Goal: Task Accomplishment & Management: Complete application form

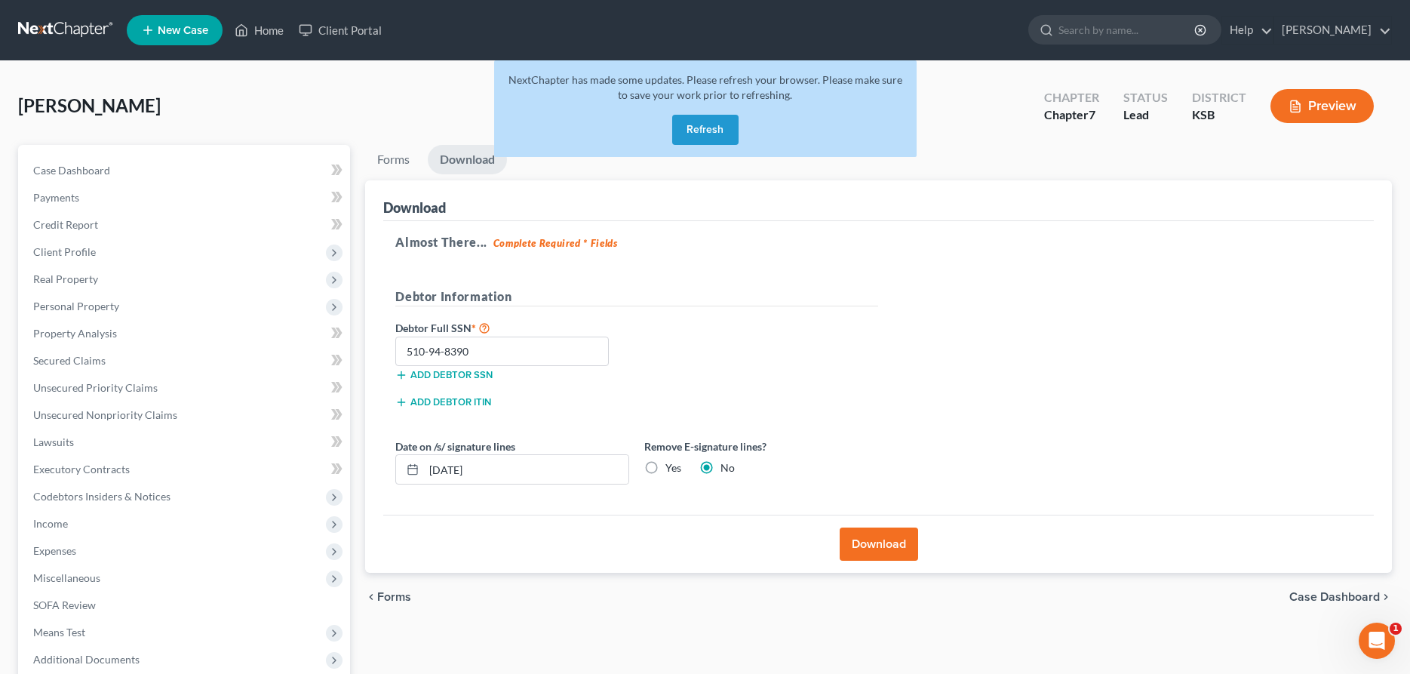
click at [708, 132] on button "Refresh" at bounding box center [705, 130] width 66 height 30
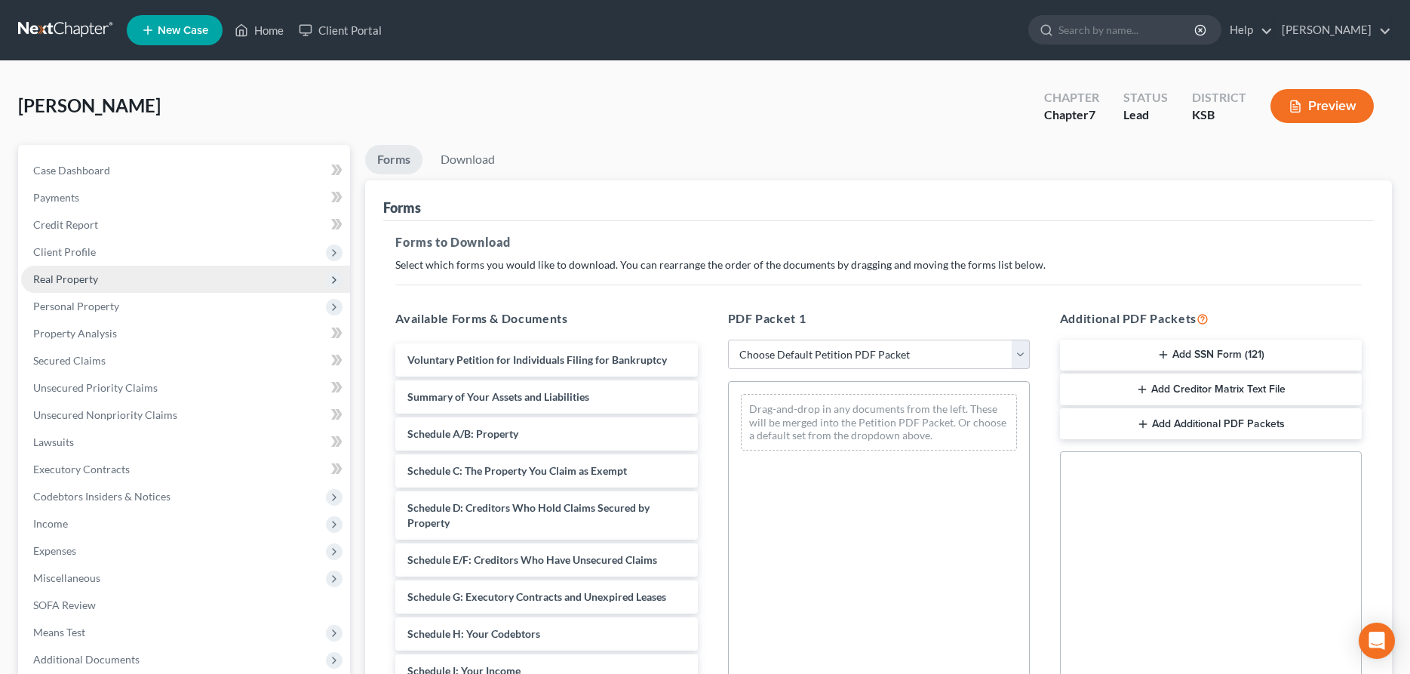
click at [82, 278] on span "Real Property" at bounding box center [65, 278] width 65 height 13
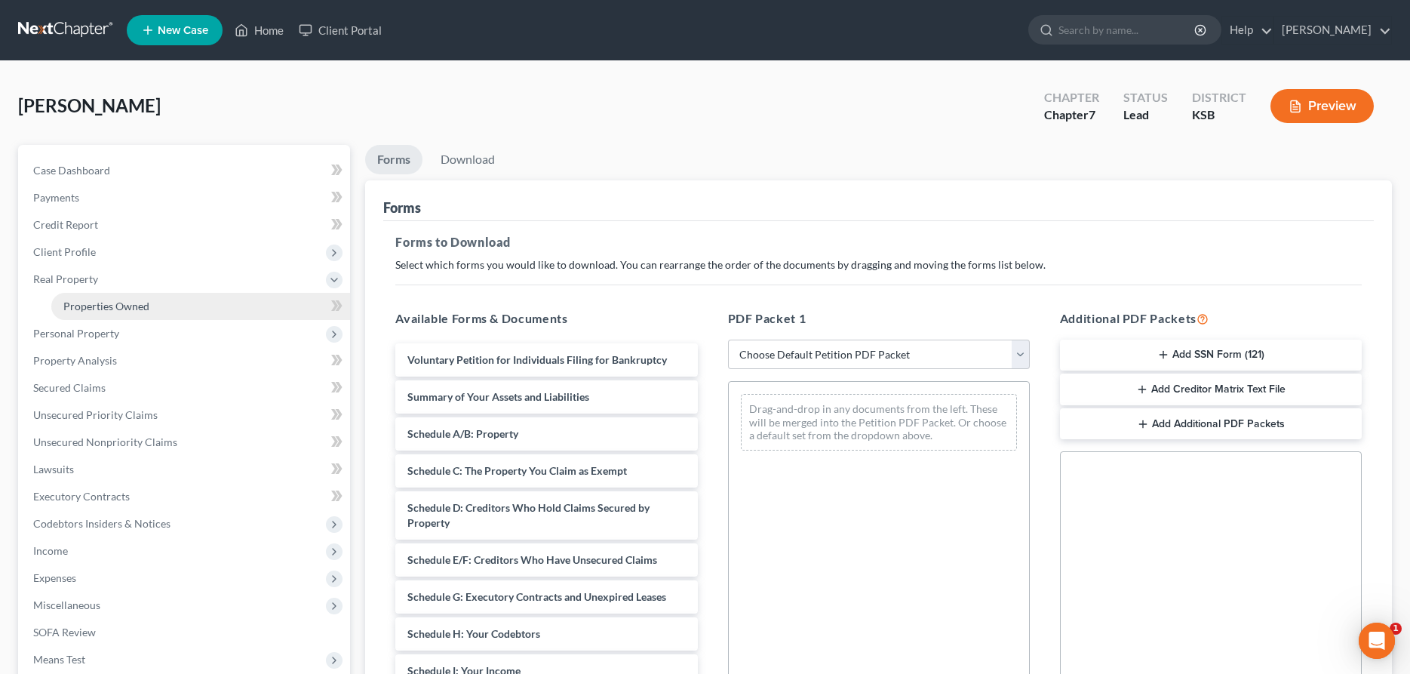
click at [94, 297] on link "Properties Owned" at bounding box center [200, 306] width 299 height 27
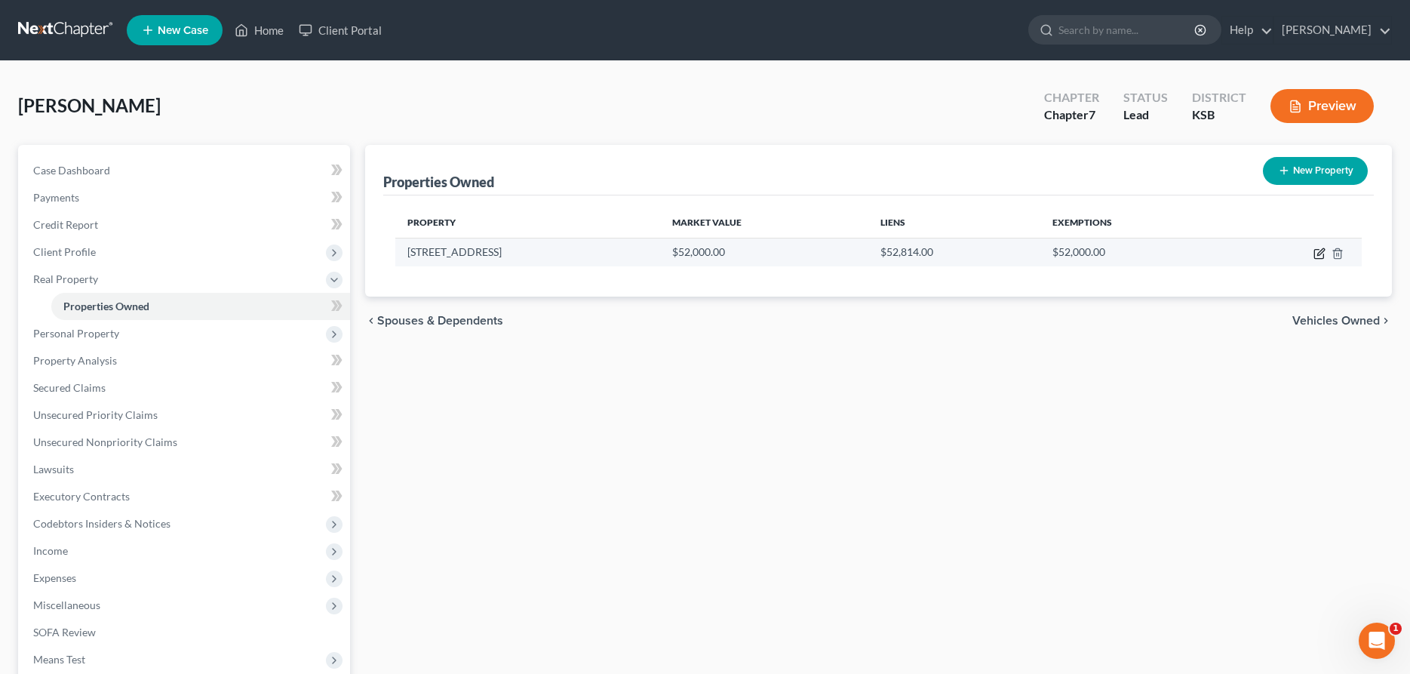
click at [1320, 253] on icon "button" at bounding box center [1319, 253] width 12 height 12
select select "17"
select select "0"
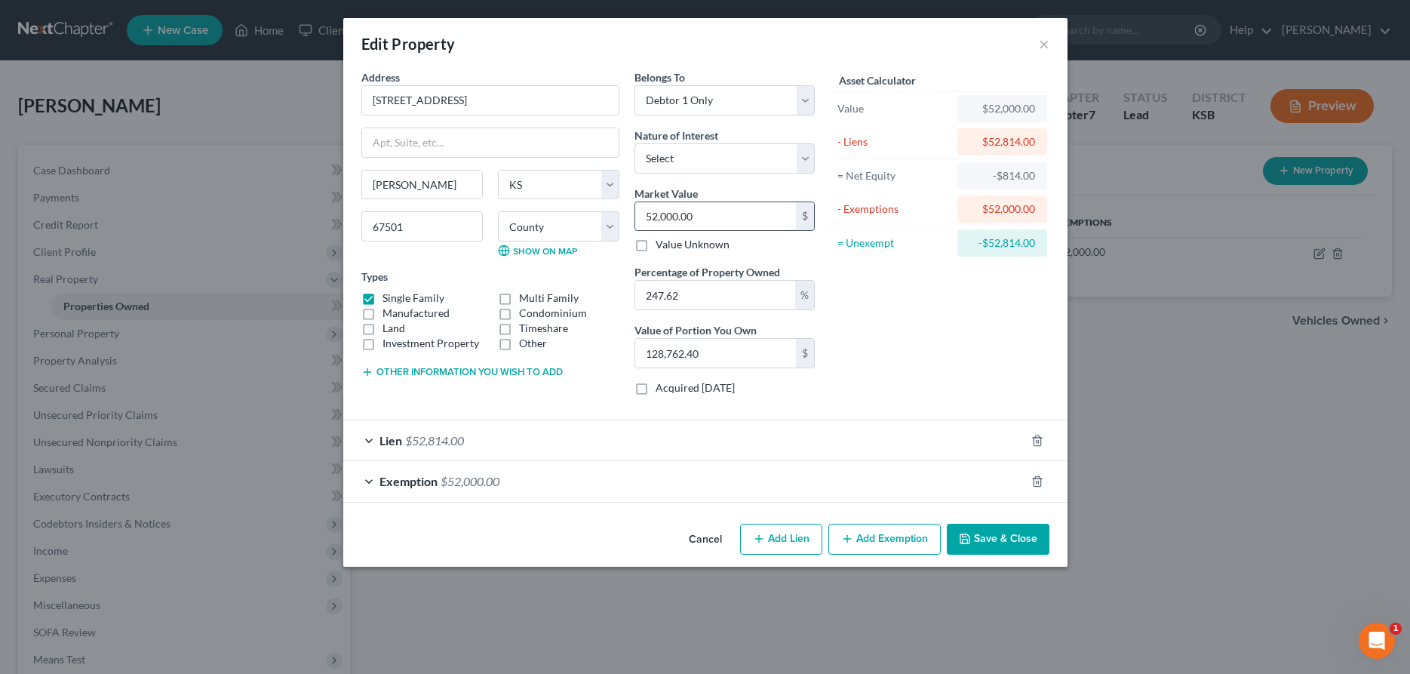
drag, startPoint x: 714, startPoint y: 219, endPoint x: 798, endPoint y: 244, distance: 88.1
click at [796, 231] on input "52,000.00" at bounding box center [715, 216] width 161 height 29
drag, startPoint x: 681, startPoint y: 222, endPoint x: 598, endPoint y: 222, distance: 83.0
click at [635, 222] on input "52,000.00" at bounding box center [715, 216] width 161 height 29
type input "8"
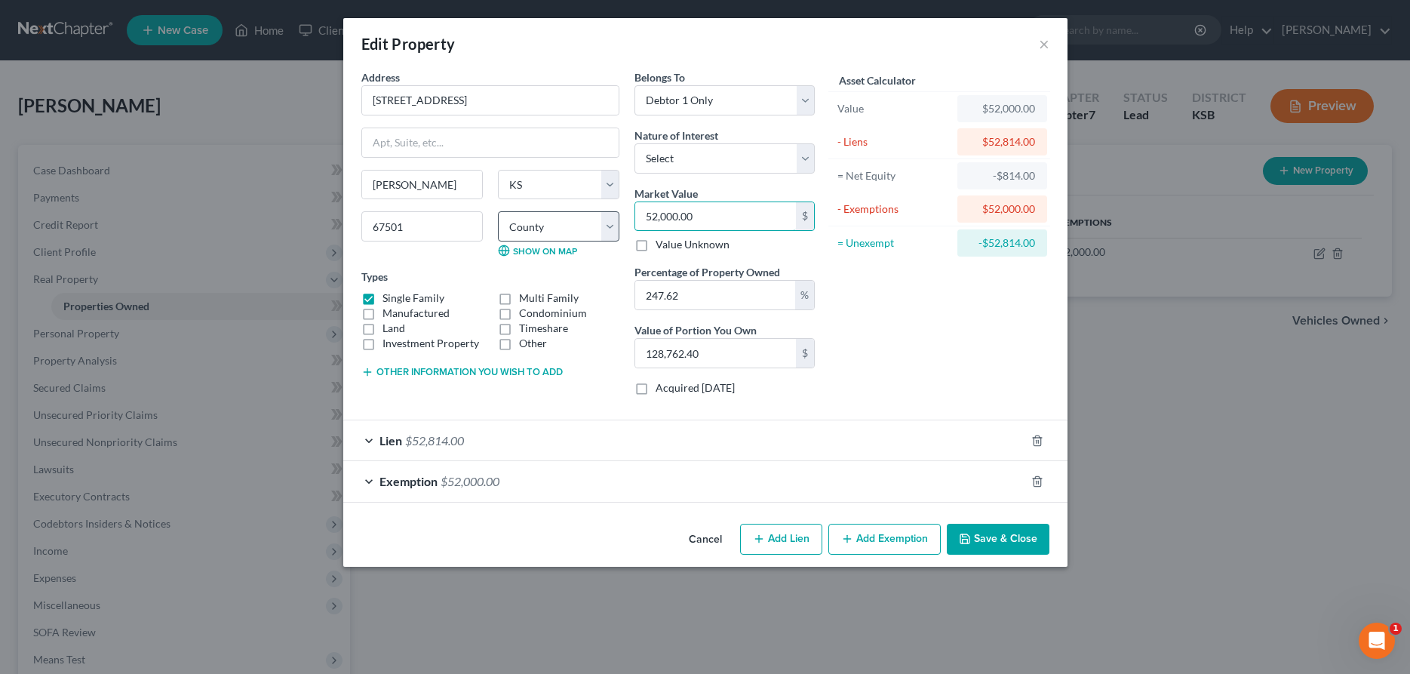
type input "19.80"
type input "84"
type input "208.00"
type input "840"
type input "2,080.00"
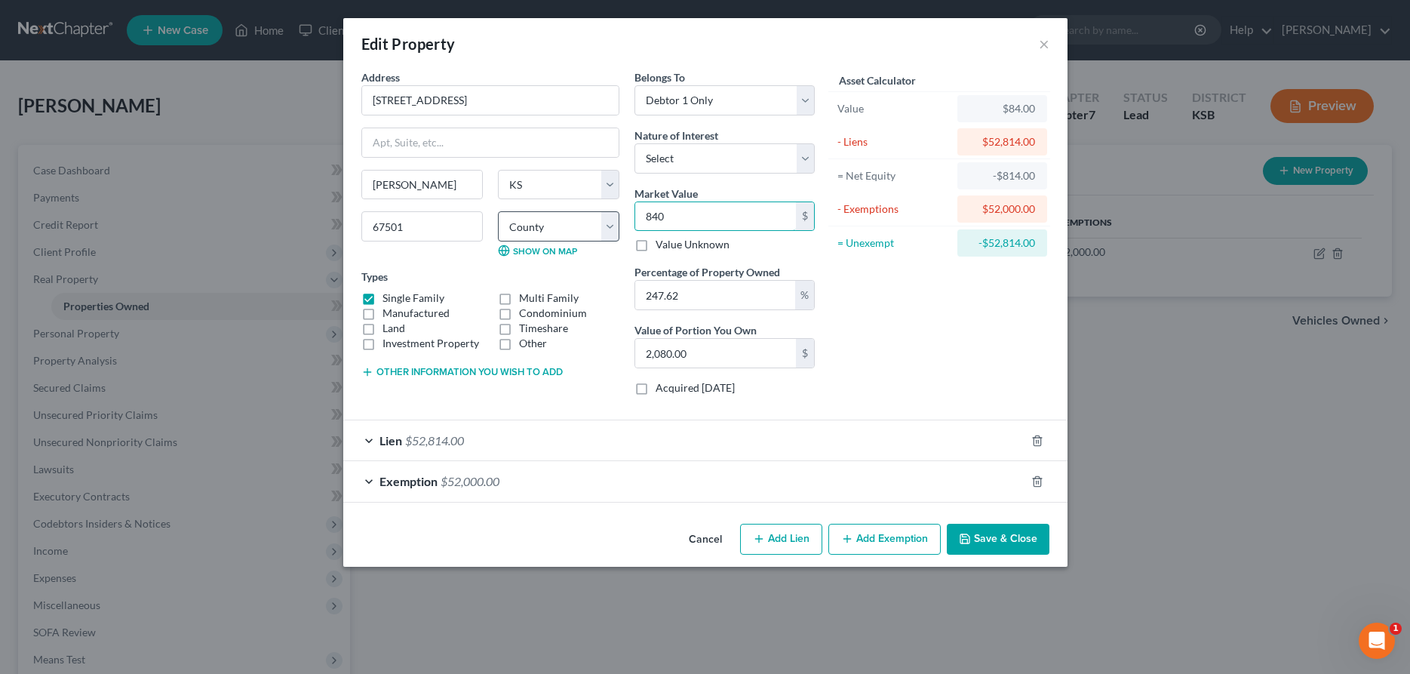
type input "8400"
type input "20,800.08"
type input "8,4000"
type input "208,000.80"
type input "84,000.00"
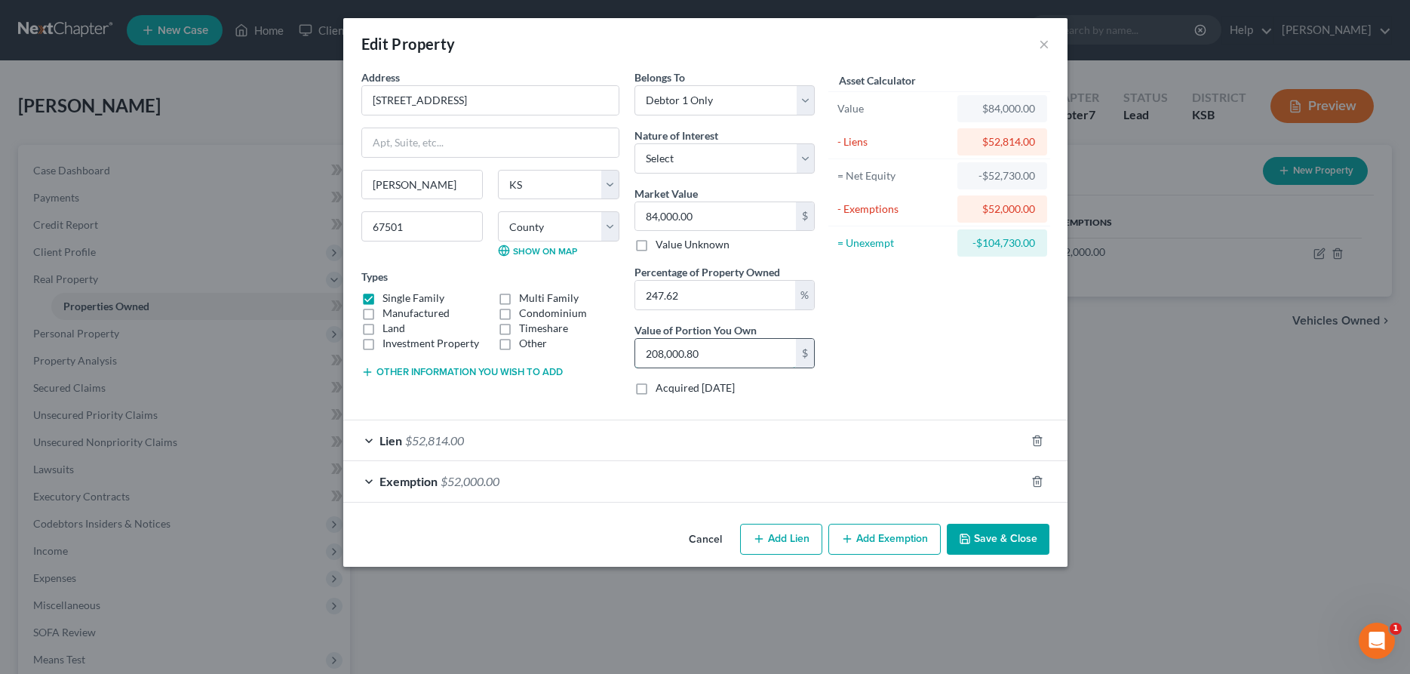
drag, startPoint x: 723, startPoint y: 361, endPoint x: 810, endPoint y: 367, distance: 87.0
click at [796, 367] on input "208,000.80" at bounding box center [715, 353] width 161 height 29
type input "0"
type input "0.01"
type input "8"
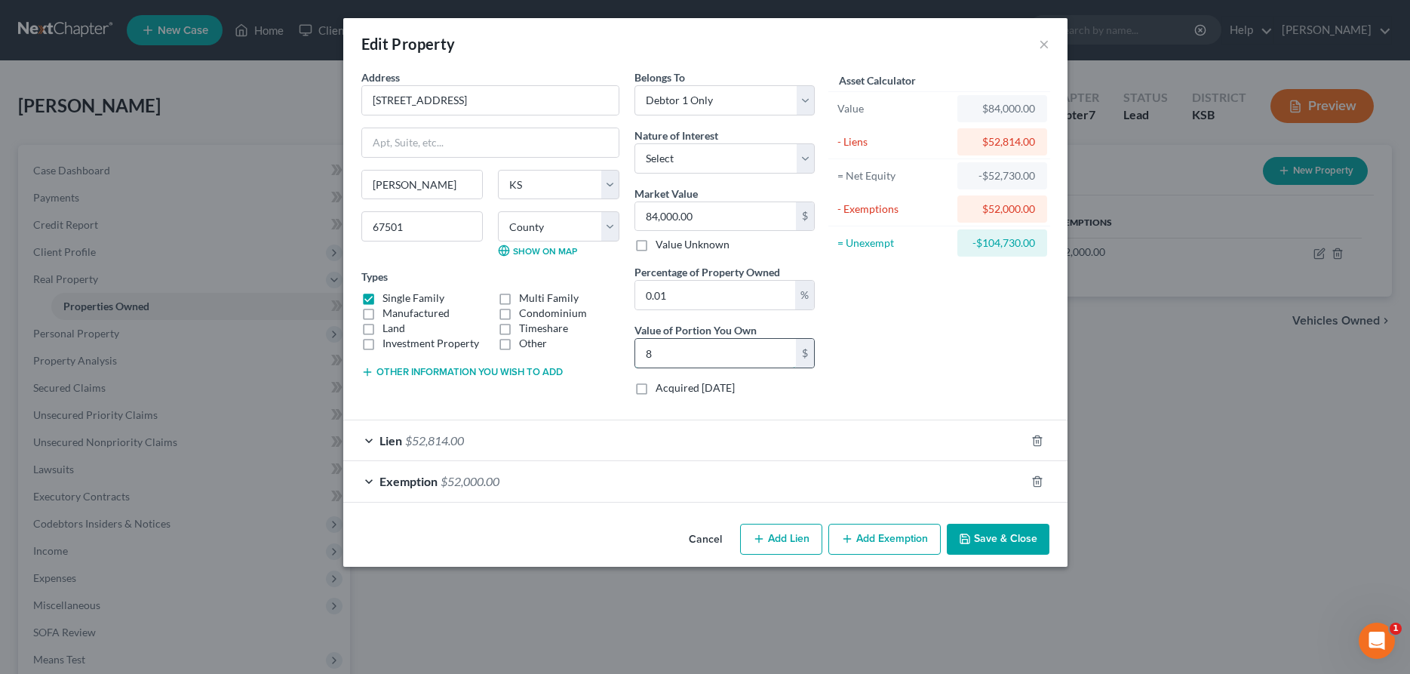
type input "0.10"
type input "84"
type input "1"
type input "840"
type input "10"
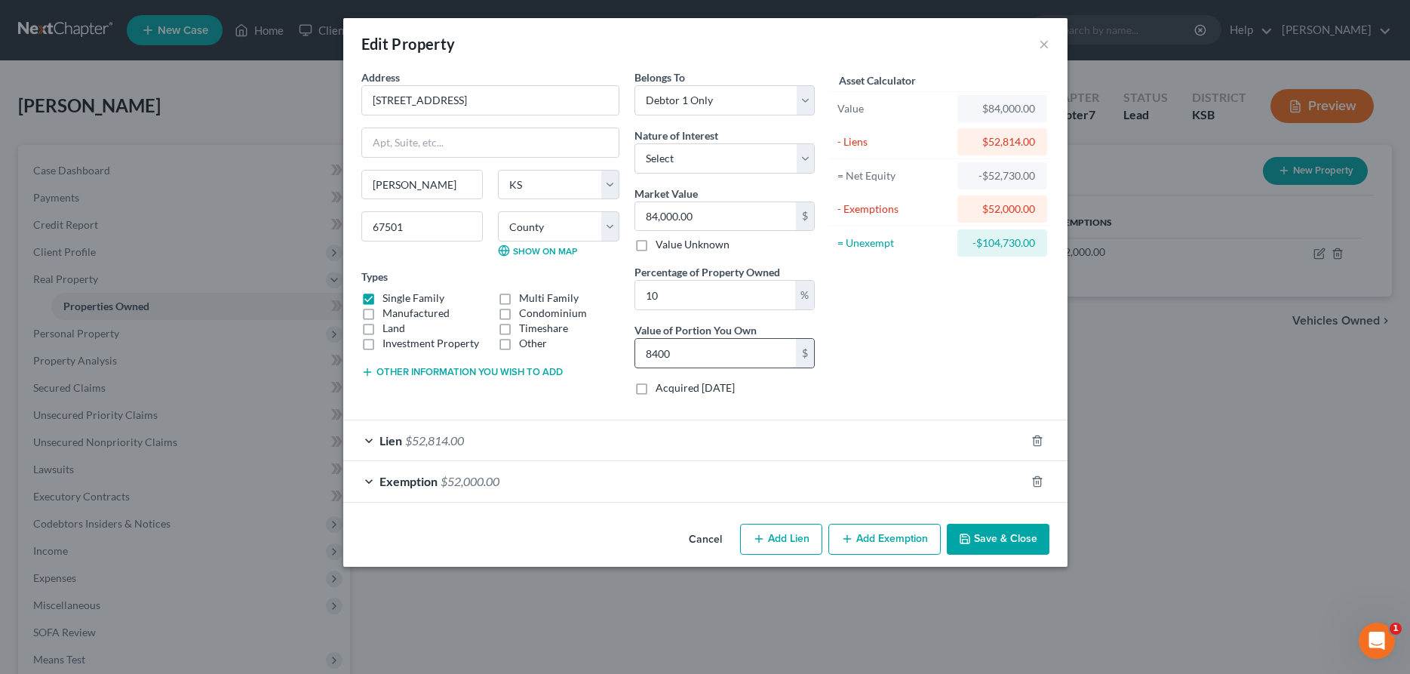
type input "8,400"
type input "100"
type input "84,000.00"
click at [473, 480] on span "$52,000.00" at bounding box center [470, 481] width 59 height 14
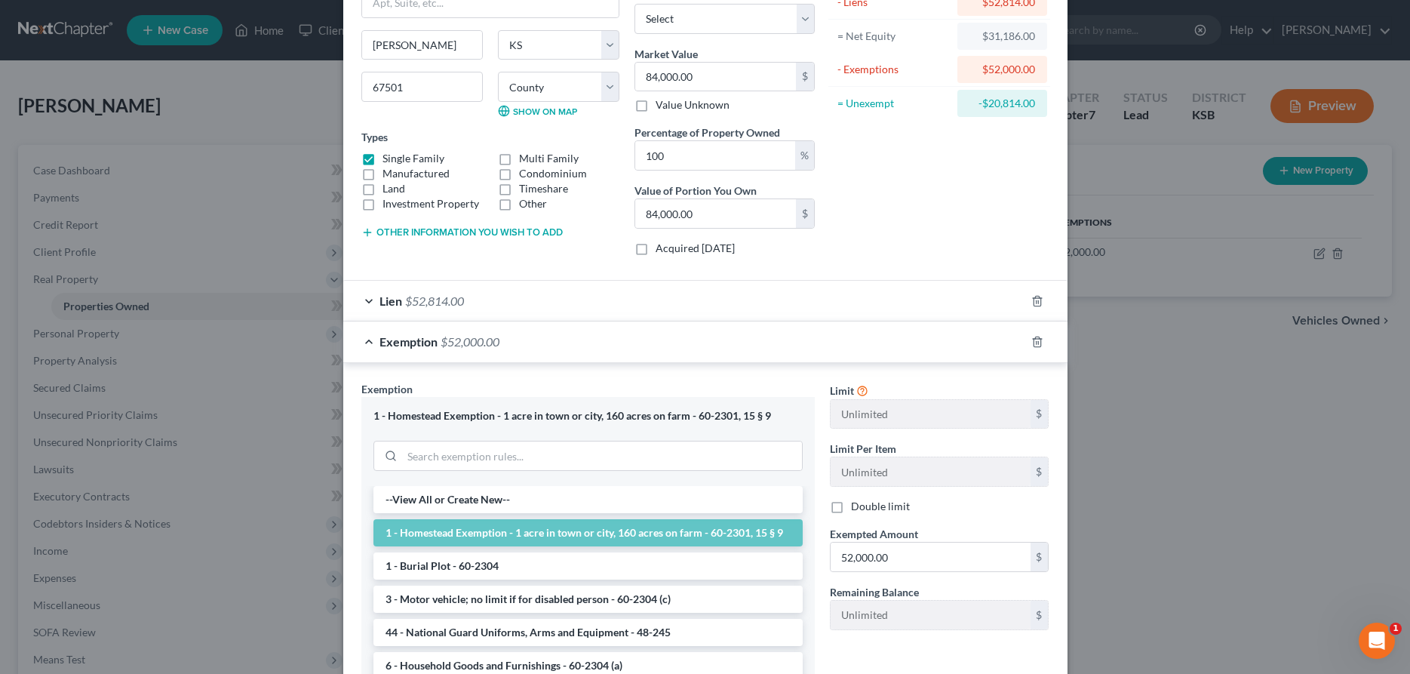
scroll to position [154, 0]
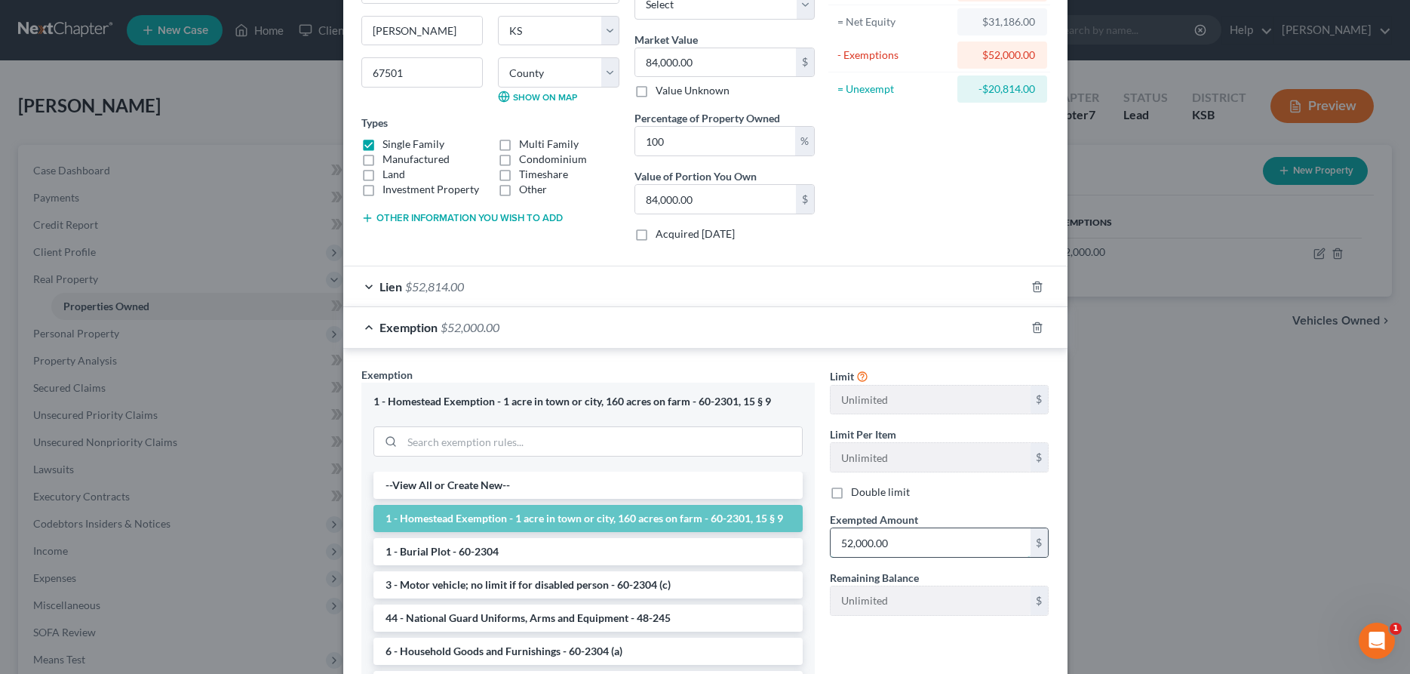
drag, startPoint x: 910, startPoint y: 544, endPoint x: 770, endPoint y: 546, distance: 140.3
click at [831, 546] on input "52,000.00" at bounding box center [931, 542] width 200 height 29
click at [770, 546] on li "1 - Burial Plot - 60-2304" at bounding box center [587, 551] width 429 height 27
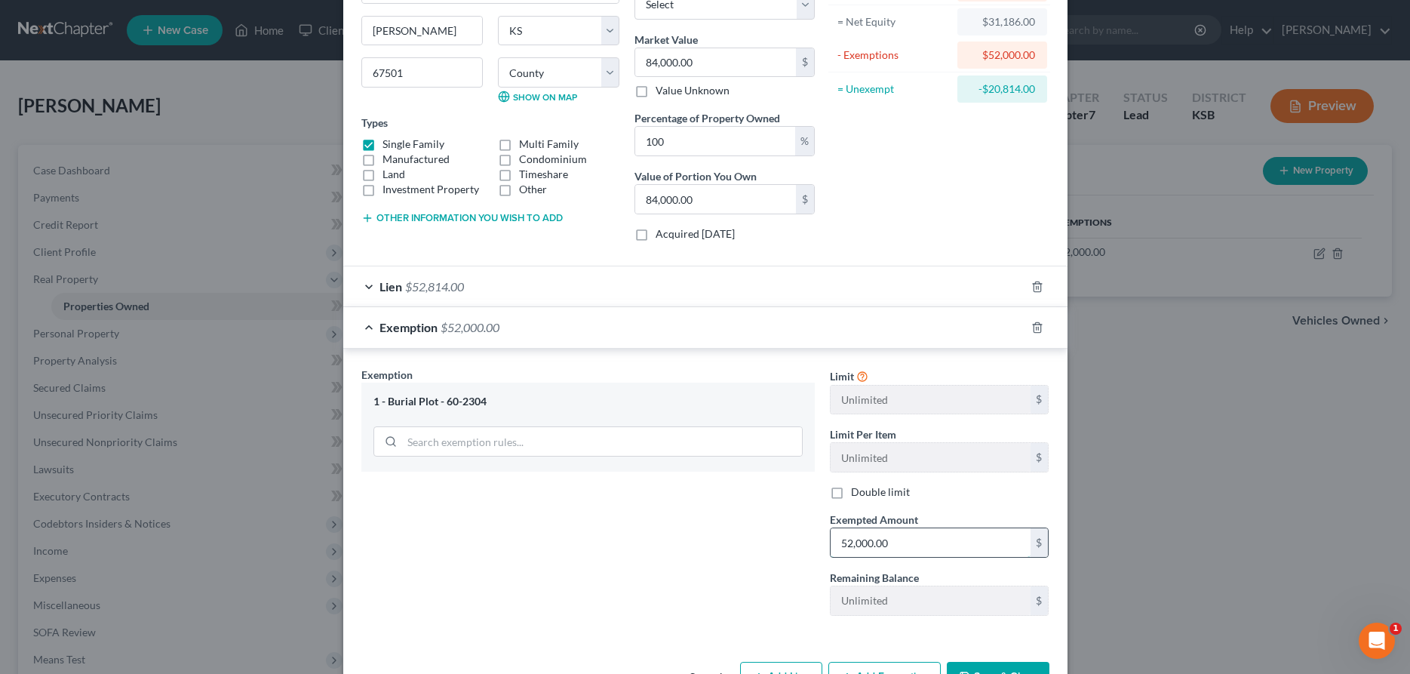
drag, startPoint x: 900, startPoint y: 552, endPoint x: 1037, endPoint y: 588, distance: 142.0
click at [1031, 557] on input "52,000.00" at bounding box center [931, 542] width 200 height 29
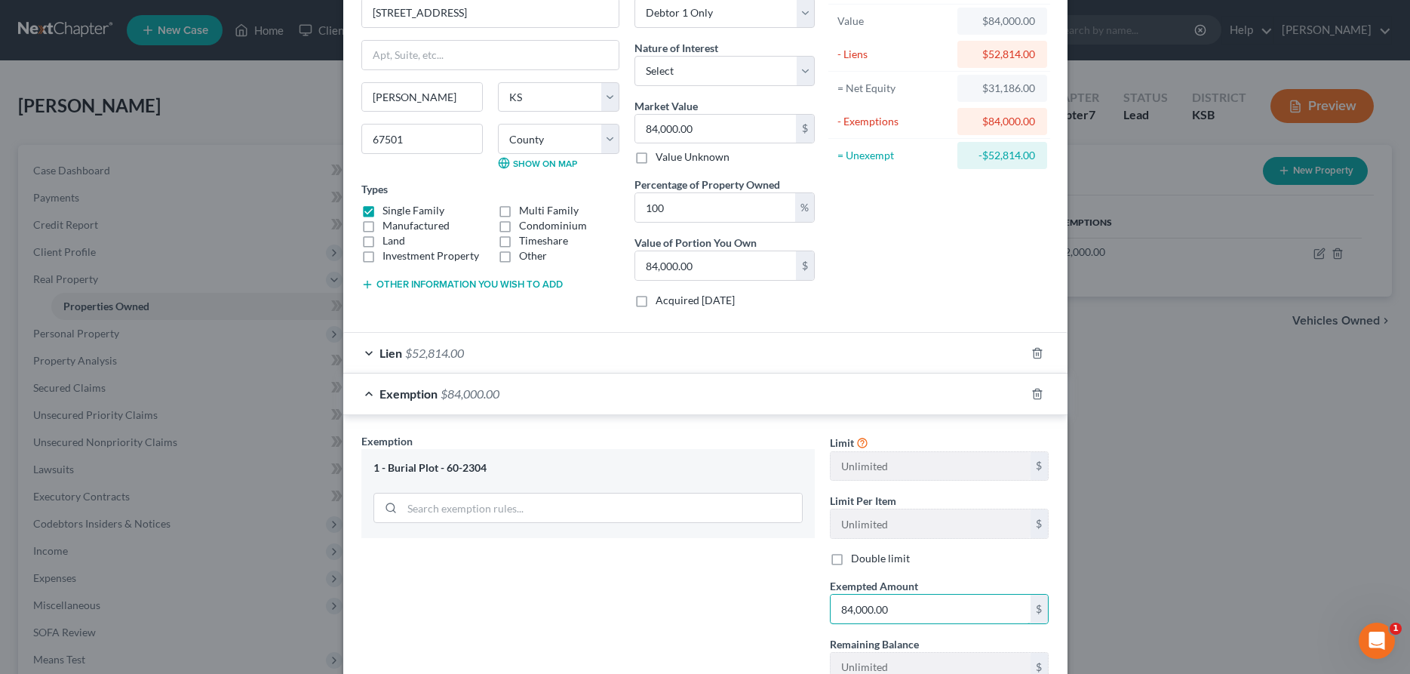
scroll to position [203, 0]
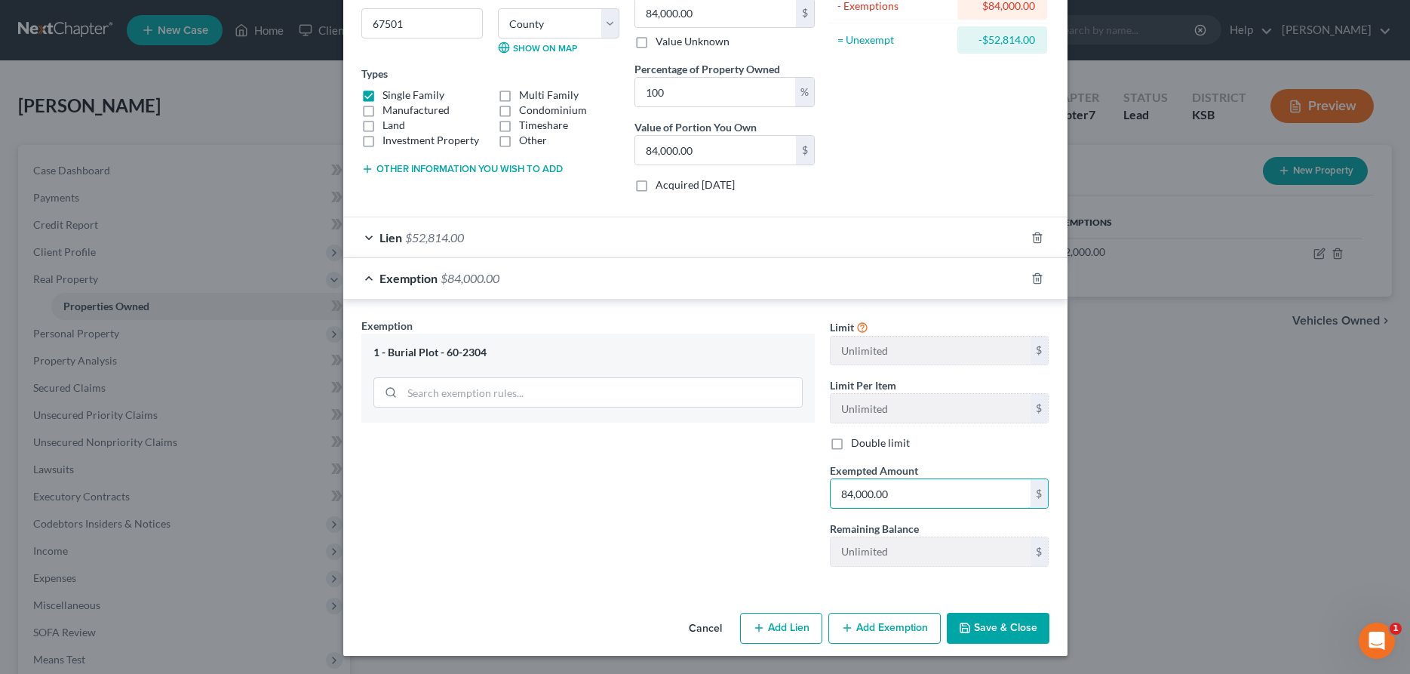
type input "84,000.00"
click at [988, 628] on button "Save & Close" at bounding box center [998, 629] width 103 height 32
